Goal: Transaction & Acquisition: Purchase product/service

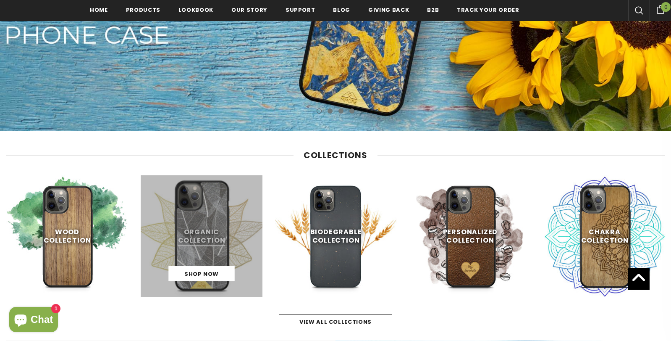
scroll to position [338, 0]
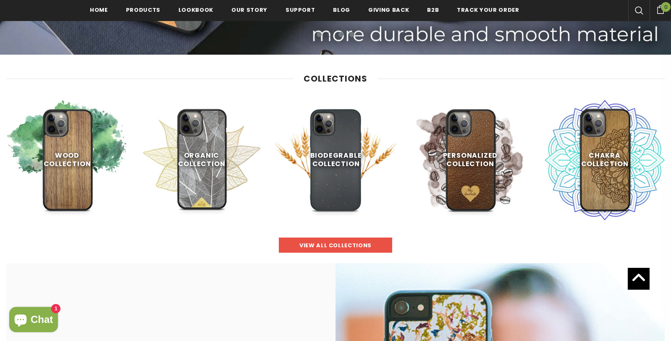
click at [296, 244] on link "view all collections" at bounding box center [335, 244] width 113 height 15
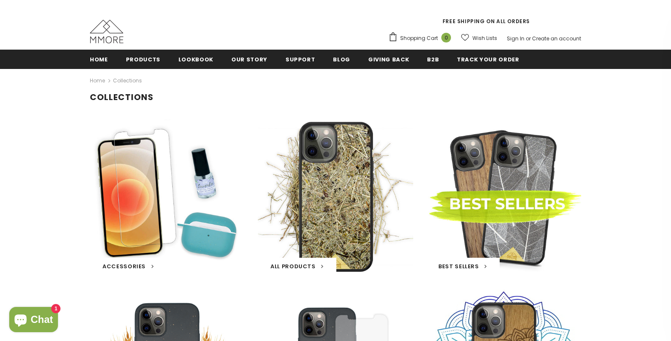
scroll to position [126, 0]
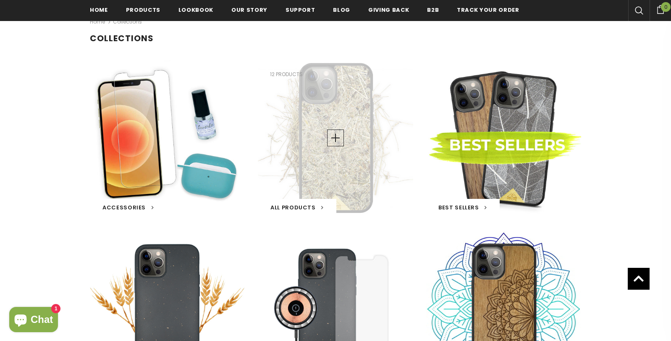
click at [343, 148] on div "All Products 12 products" at bounding box center [335, 137] width 155 height 155
click at [307, 210] on span "All Products" at bounding box center [292, 207] width 45 height 8
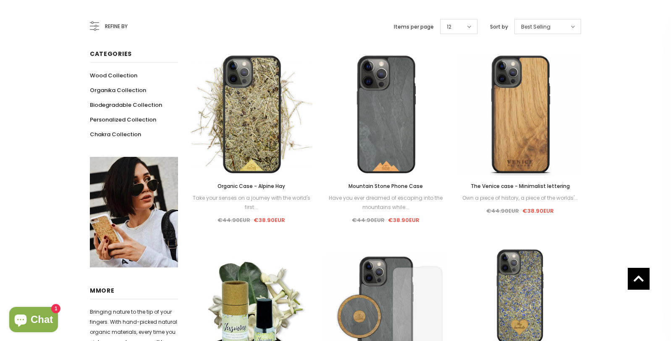
scroll to position [86, 0]
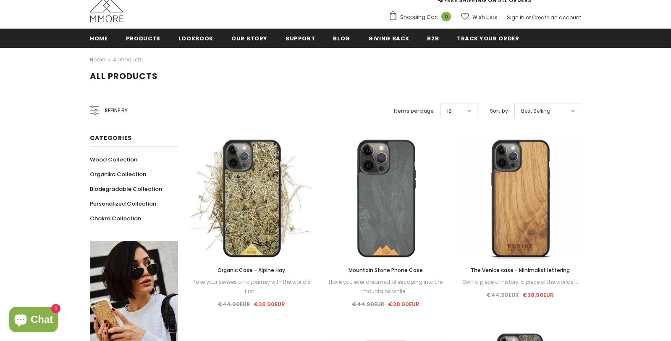
click at [571, 109] on icon at bounding box center [573, 110] width 4 height 7
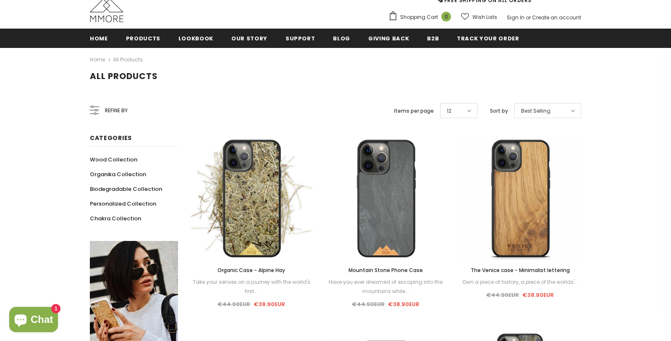
click at [97, 103] on div "Refine by" at bounding box center [109, 110] width 38 height 20
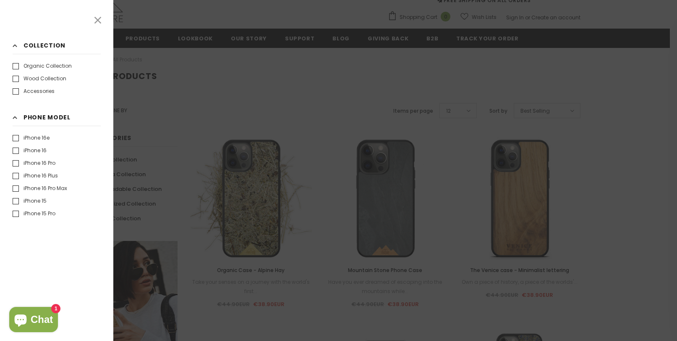
click at [16, 162] on label "iPhone 16 Pro" at bounding box center [34, 163] width 43 height 8
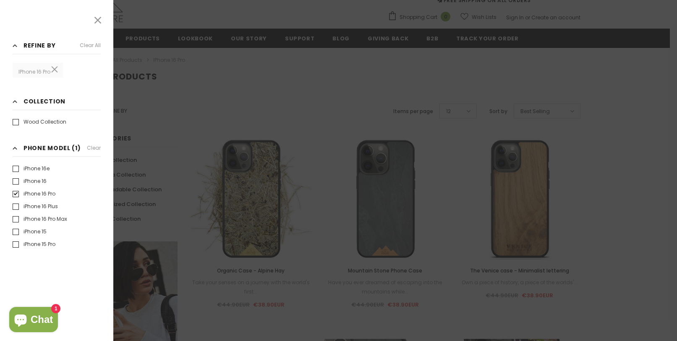
click at [252, 72] on div at bounding box center [338, 170] width 677 height 341
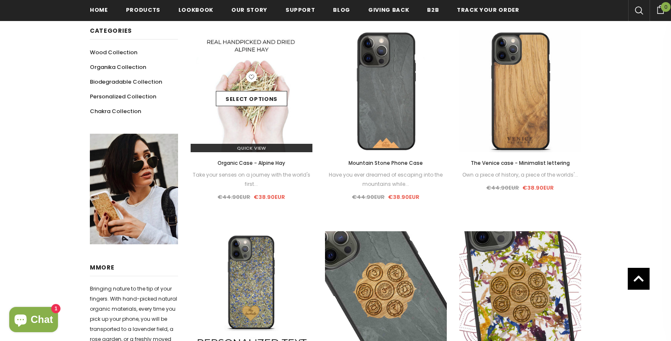
scroll to position [86, 0]
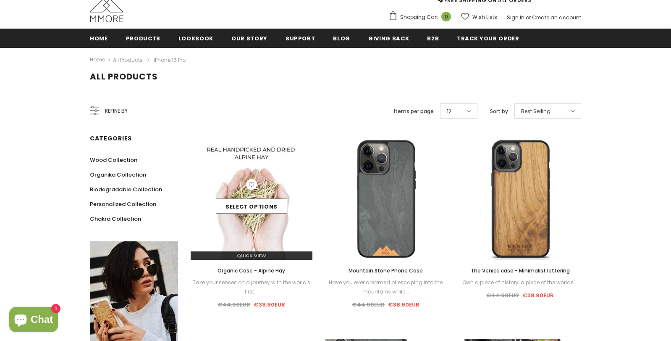
click at [244, 223] on img at bounding box center [252, 199] width 122 height 122
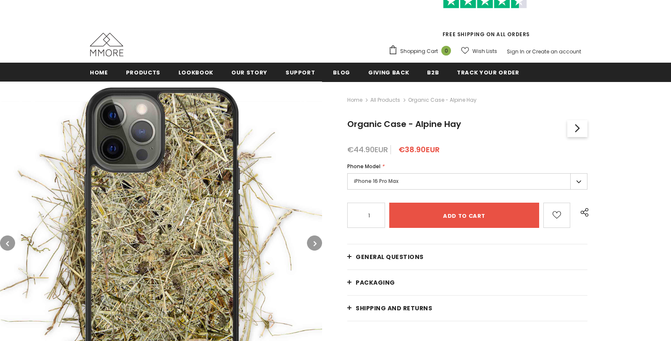
scroll to position [84, 0]
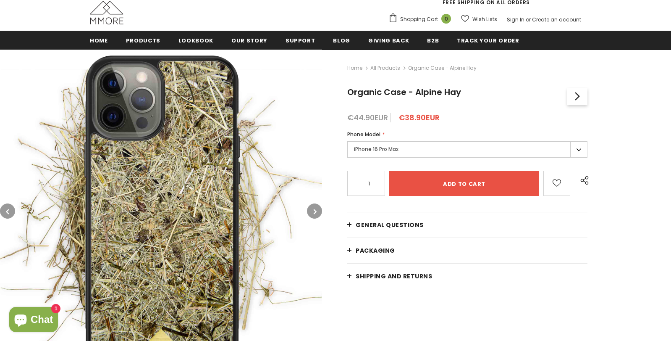
click at [578, 143] on label "iPhone 16 Pro Max" at bounding box center [467, 149] width 240 height 16
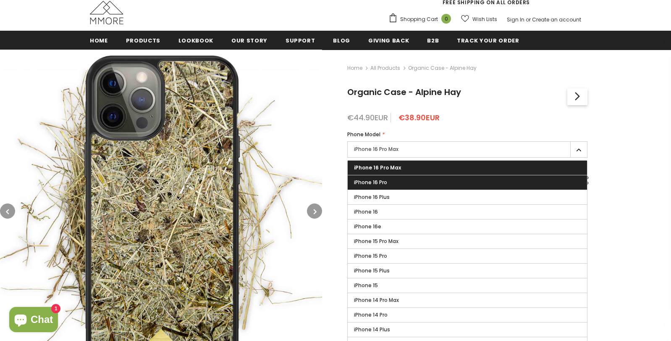
click at [394, 185] on label "iPhone 16 Pro" at bounding box center [467, 182] width 239 height 14
click at [0, 0] on input "iPhone 16 Pro" at bounding box center [0, 0] width 0 height 0
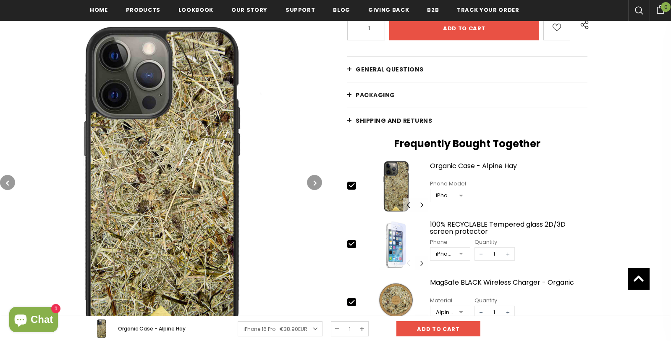
scroll to position [212, 0]
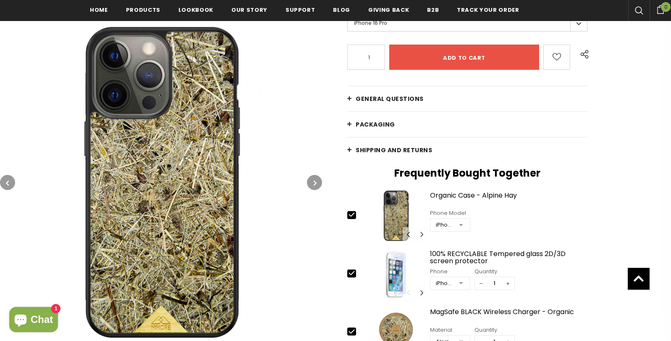
click at [351, 216] on icon at bounding box center [351, 215] width 5 height 4
click at [351, 274] on icon at bounding box center [351, 273] width 5 height 4
type input "0"
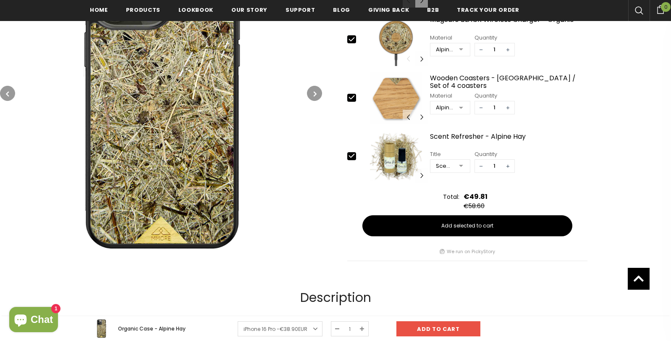
scroll to position [506, 0]
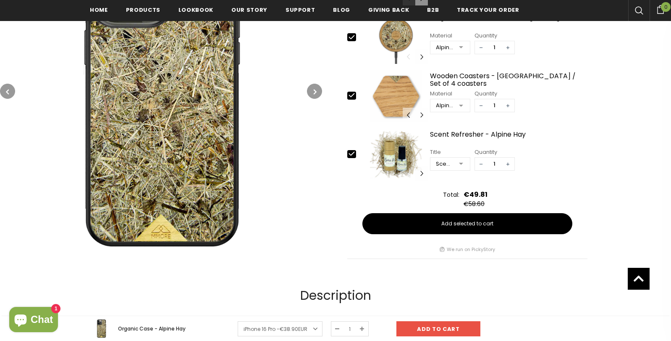
click at [354, 156] on icon at bounding box center [351, 153] width 9 height 9
type input "0"
drag, startPoint x: 349, startPoint y: 99, endPoint x: 357, endPoint y: 55, distance: 44.3
click at [349, 98] on icon at bounding box center [351, 95] width 9 height 9
type input "0"
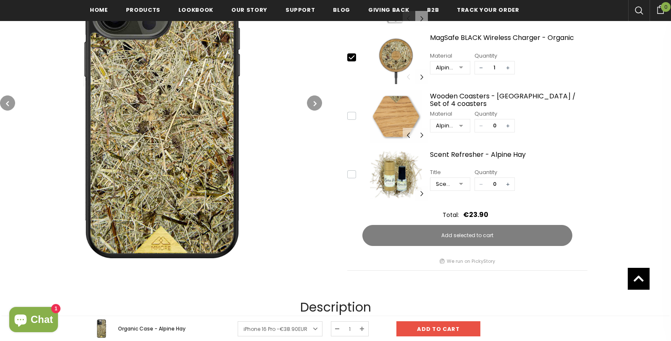
click at [353, 58] on icon at bounding box center [351, 57] width 9 height 9
type input "0"
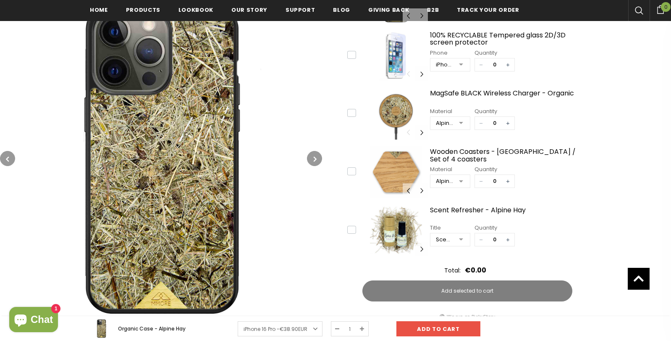
scroll to position [380, 0]
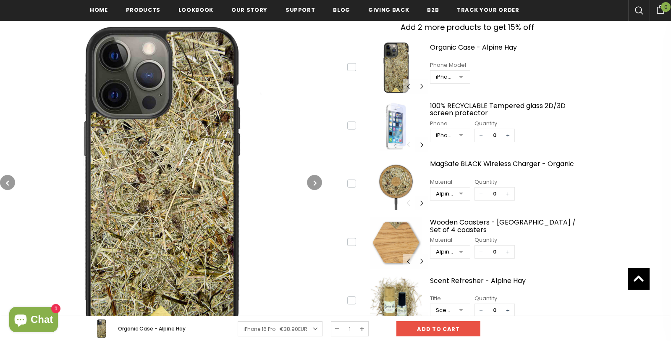
click at [312, 187] on button "button" at bounding box center [314, 182] width 15 height 15
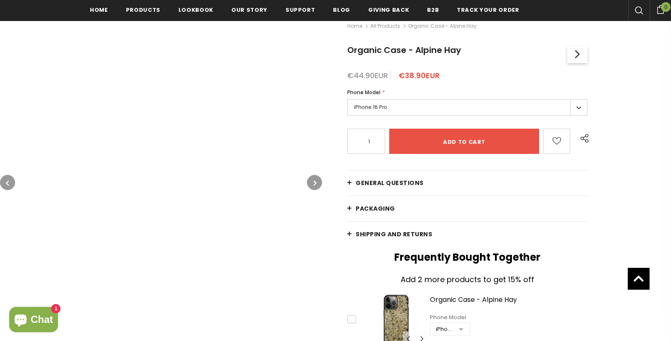
scroll to position [0, 0]
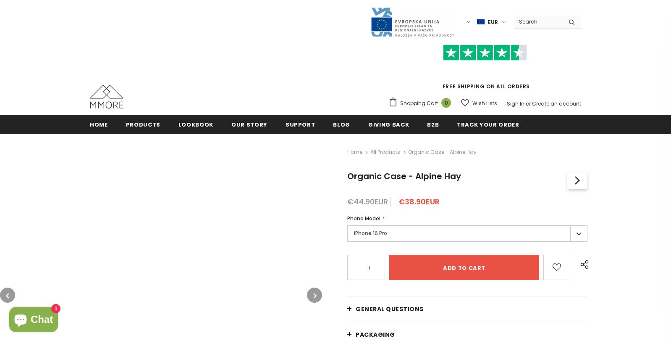
click at [320, 294] on button "button" at bounding box center [314, 294] width 15 height 15
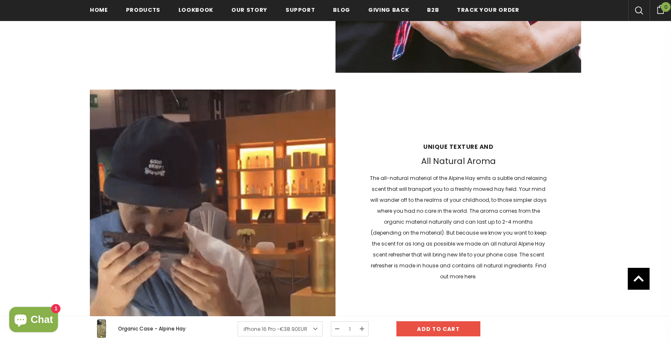
scroll to position [1554, 0]
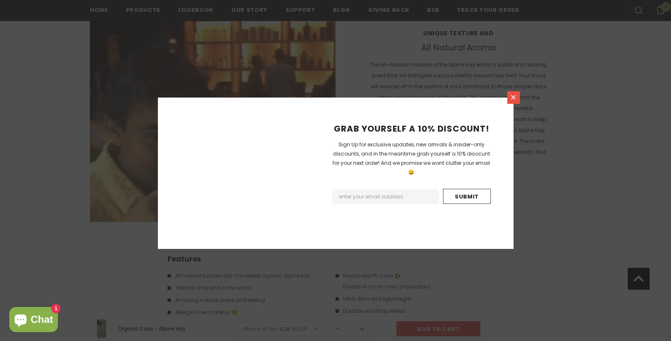
click at [514, 100] on icon at bounding box center [513, 97] width 5 height 5
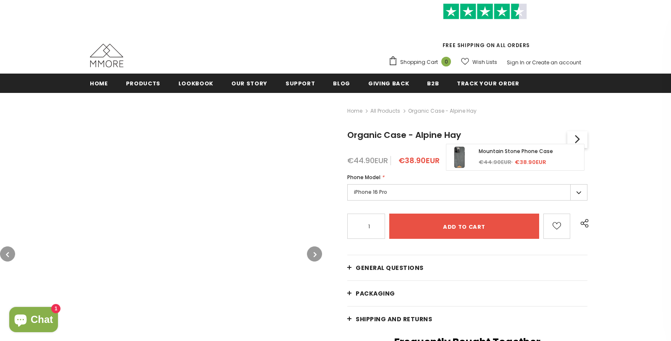
scroll to position [126, 0]
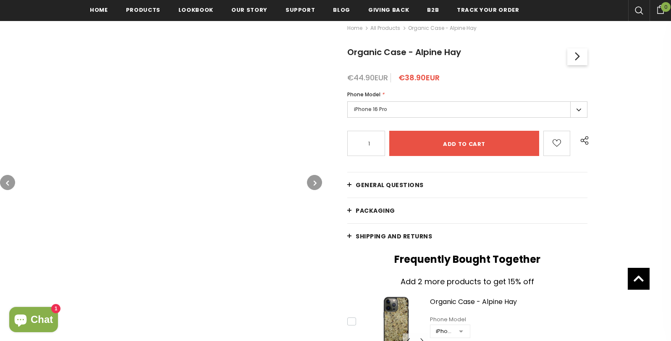
click at [306, 185] on img at bounding box center [161, 182] width 322 height 322
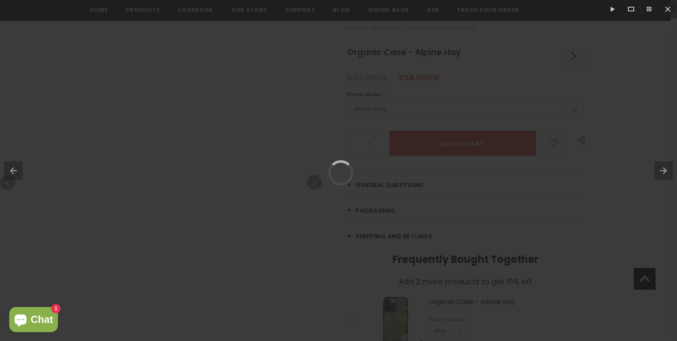
click at [244, 185] on div at bounding box center [338, 170] width 677 height 341
